Goal: Register for event/course

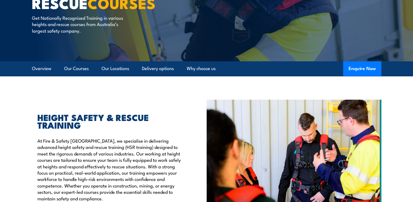
scroll to position [137, 0]
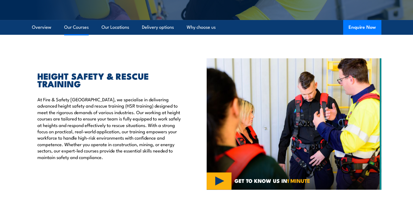
click at [79, 25] on link "Our Courses" at bounding box center [76, 27] width 25 height 14
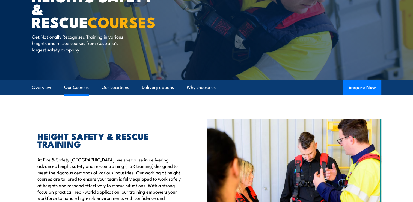
scroll to position [4, 0]
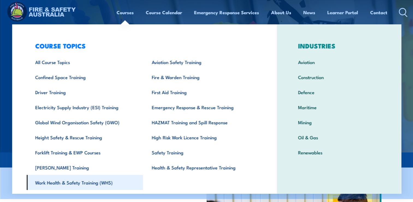
click at [86, 181] on link "Work Health & Safety Training (WHS)" at bounding box center [85, 182] width 117 height 15
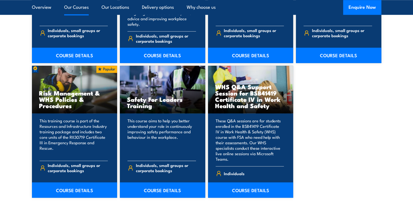
scroll to position [547, 0]
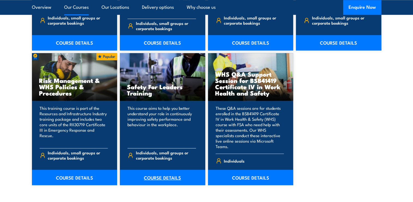
click at [162, 170] on link "COURSE DETAILS" at bounding box center [163, 176] width 86 height 15
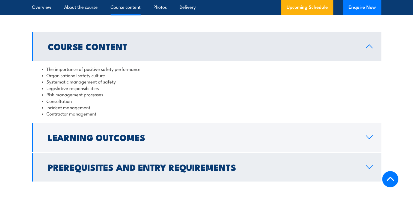
scroll to position [437, 0]
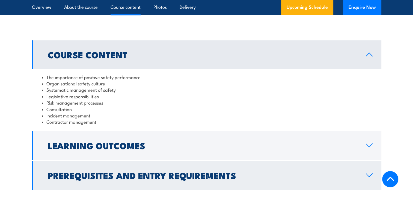
click at [154, 172] on h2 "Prerequisites and Entry Requirements" at bounding box center [203, 175] width 310 height 8
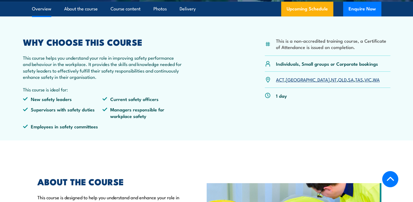
scroll to position [82, 0]
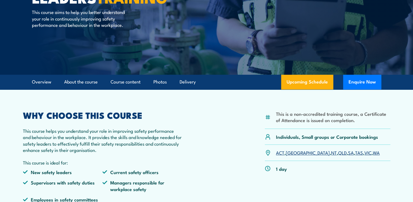
click at [293, 153] on link "[GEOGRAPHIC_DATA]" at bounding box center [308, 152] width 44 height 7
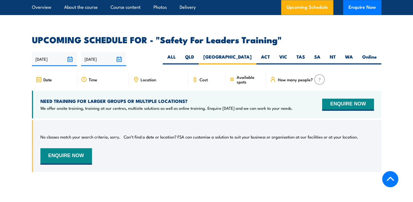
scroll to position [806, 0]
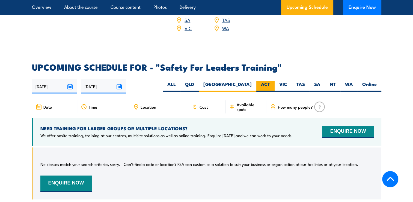
click at [266, 81] on label "ACT" at bounding box center [266, 86] width 18 height 11
click at [270, 81] on input "ACT" at bounding box center [272, 83] width 4 height 4
radio input "true"
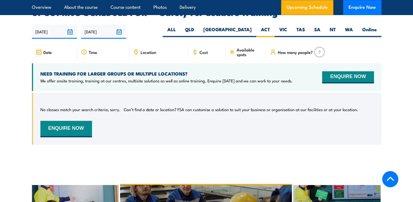
scroll to position [833, 0]
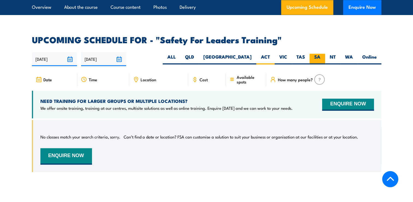
click at [312, 54] on label "SA" at bounding box center [318, 59] width 16 height 11
click at [321, 54] on input "SA" at bounding box center [323, 56] width 4 height 4
radio input "true"
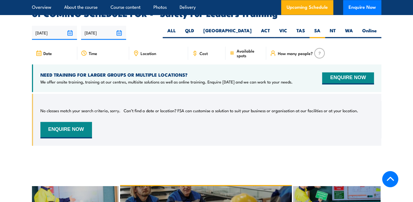
scroll to position [861, 0]
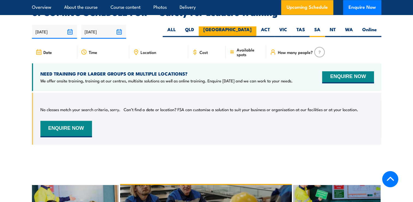
click at [243, 26] on label "[GEOGRAPHIC_DATA]" at bounding box center [228, 31] width 58 height 11
click at [252, 26] on input "[GEOGRAPHIC_DATA]" at bounding box center [254, 28] width 4 height 4
radio input "true"
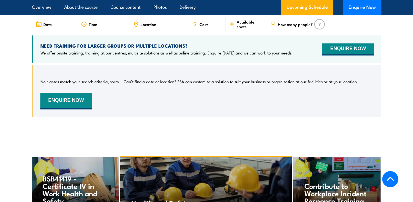
scroll to position [888, 0]
